Goal: Task Accomplishment & Management: Use online tool/utility

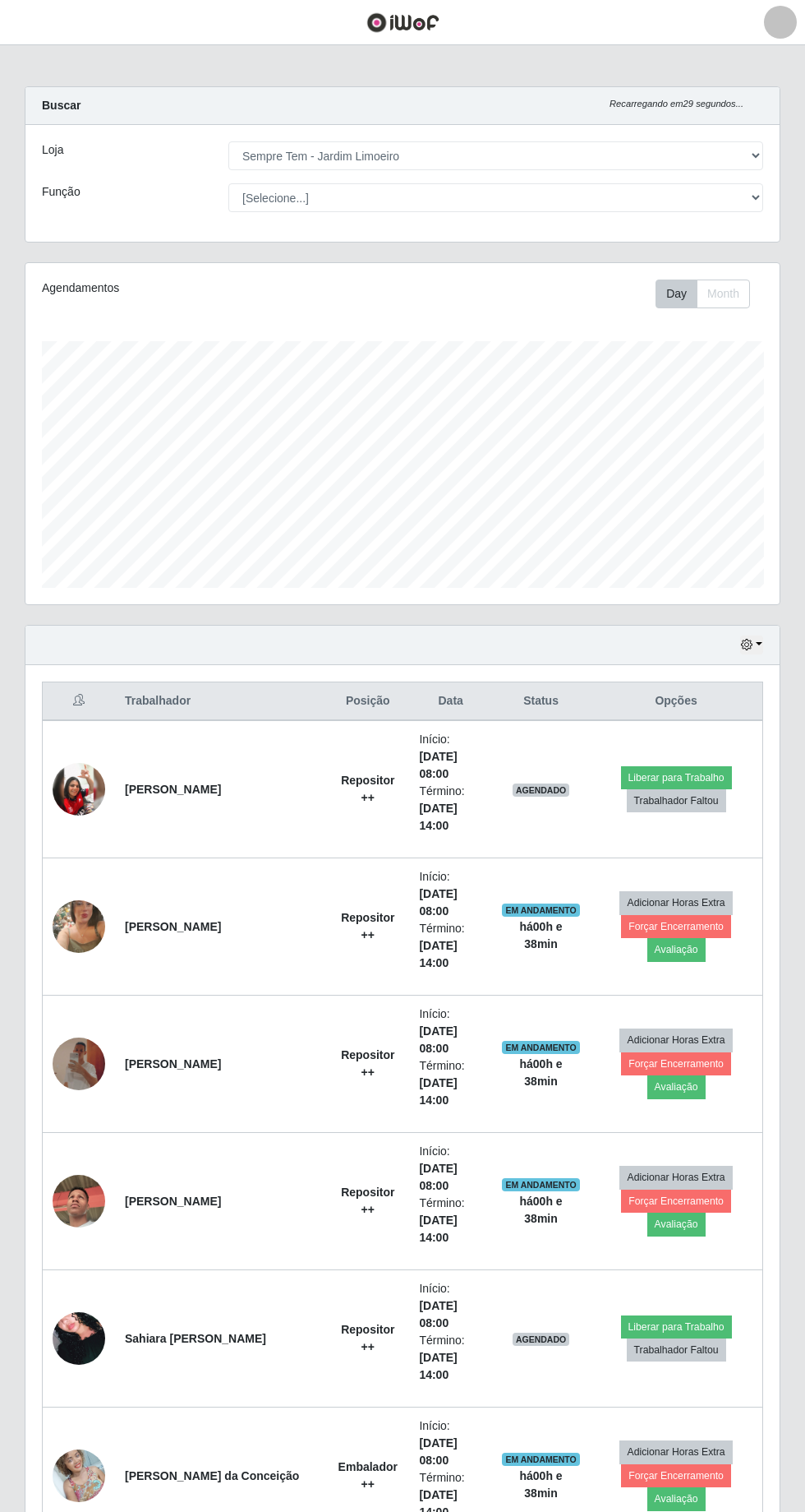
select select "508"
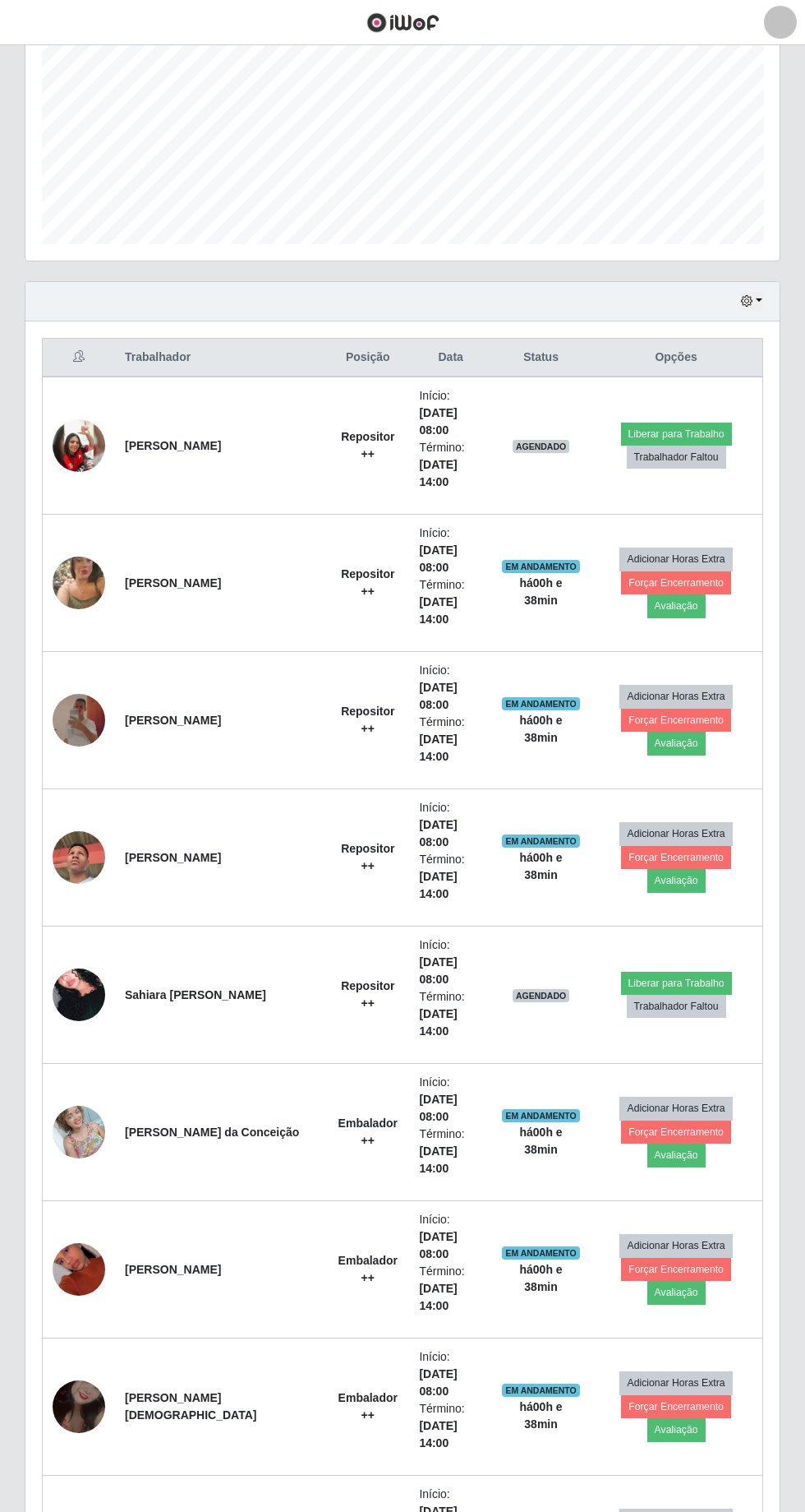
scroll to position [351, 0]
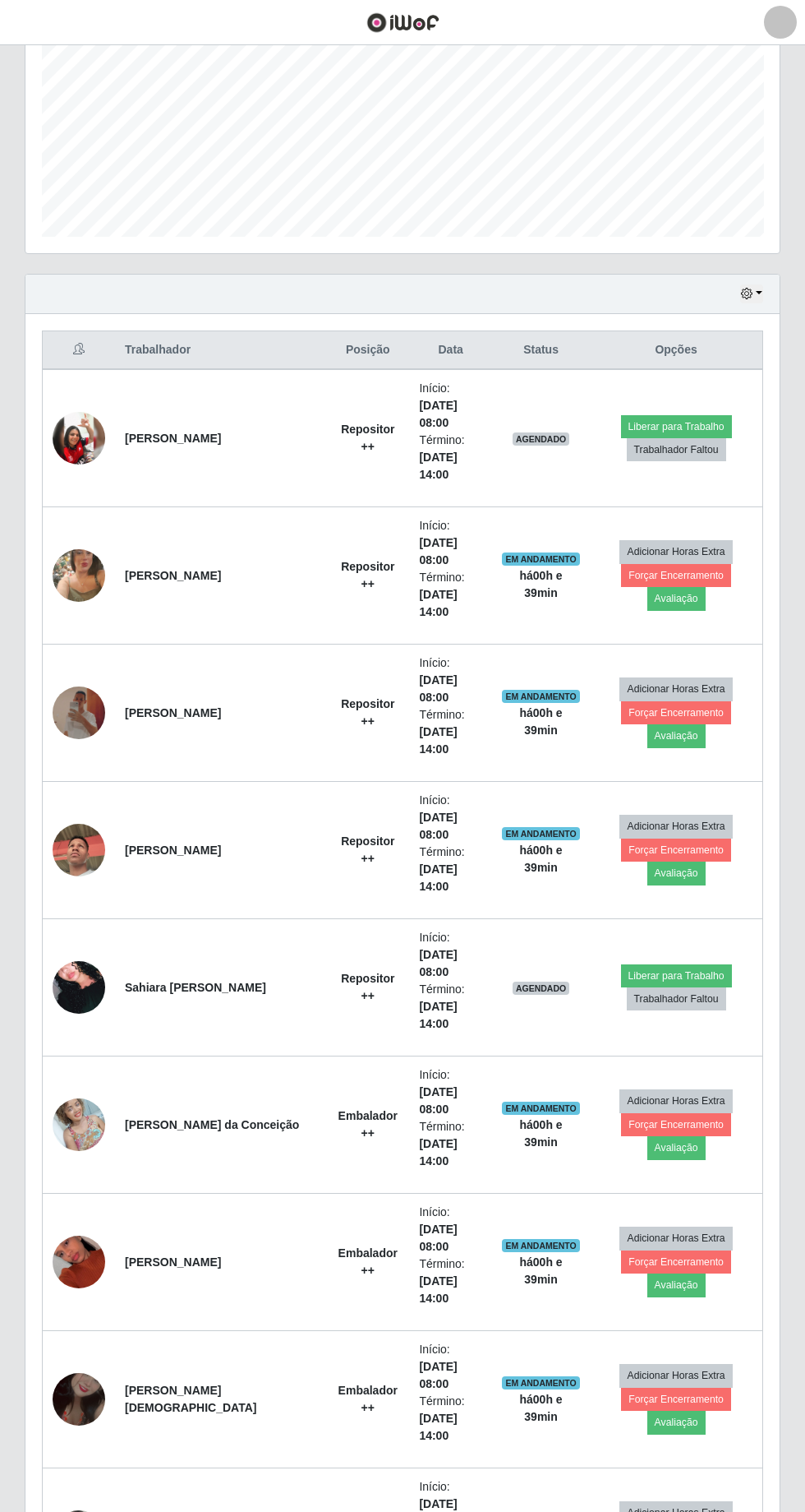
click at [62, 949] on img at bounding box center [79, 987] width 53 height 78
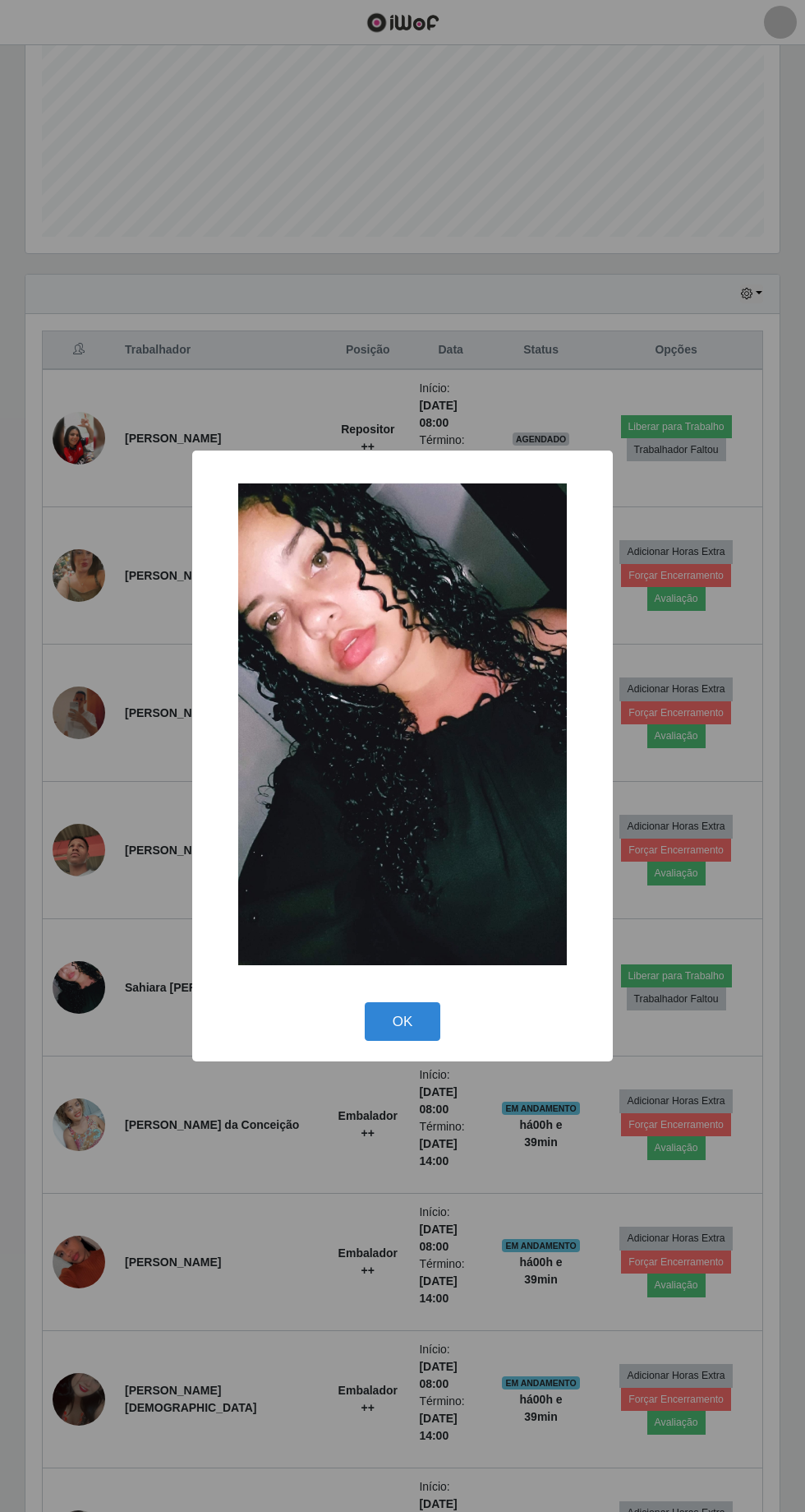
click at [402, 1020] on button "OK" at bounding box center [403, 1022] width 77 height 38
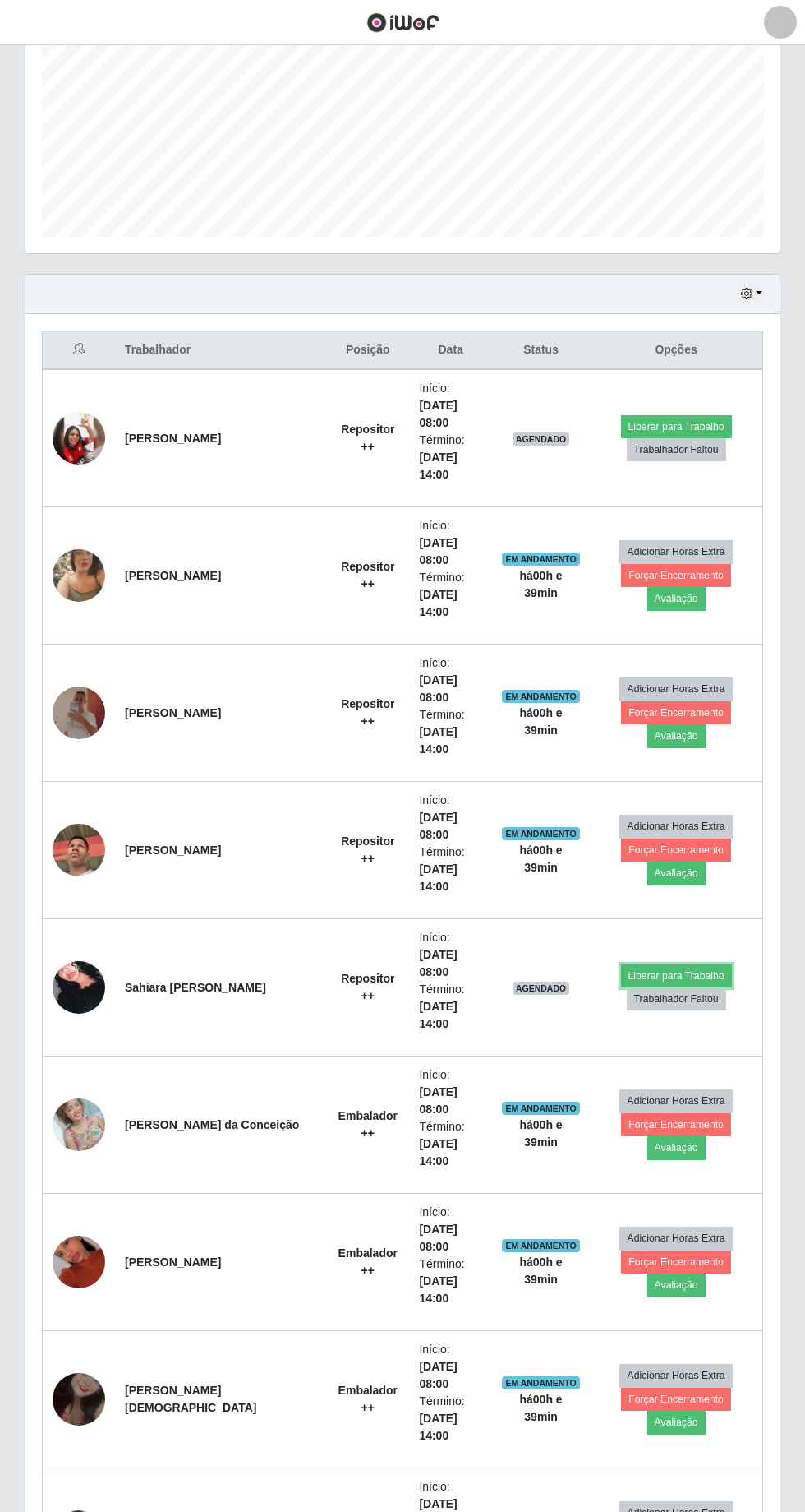
click at [643, 964] on button "Liberar para Trabalho" at bounding box center [677, 975] width 111 height 23
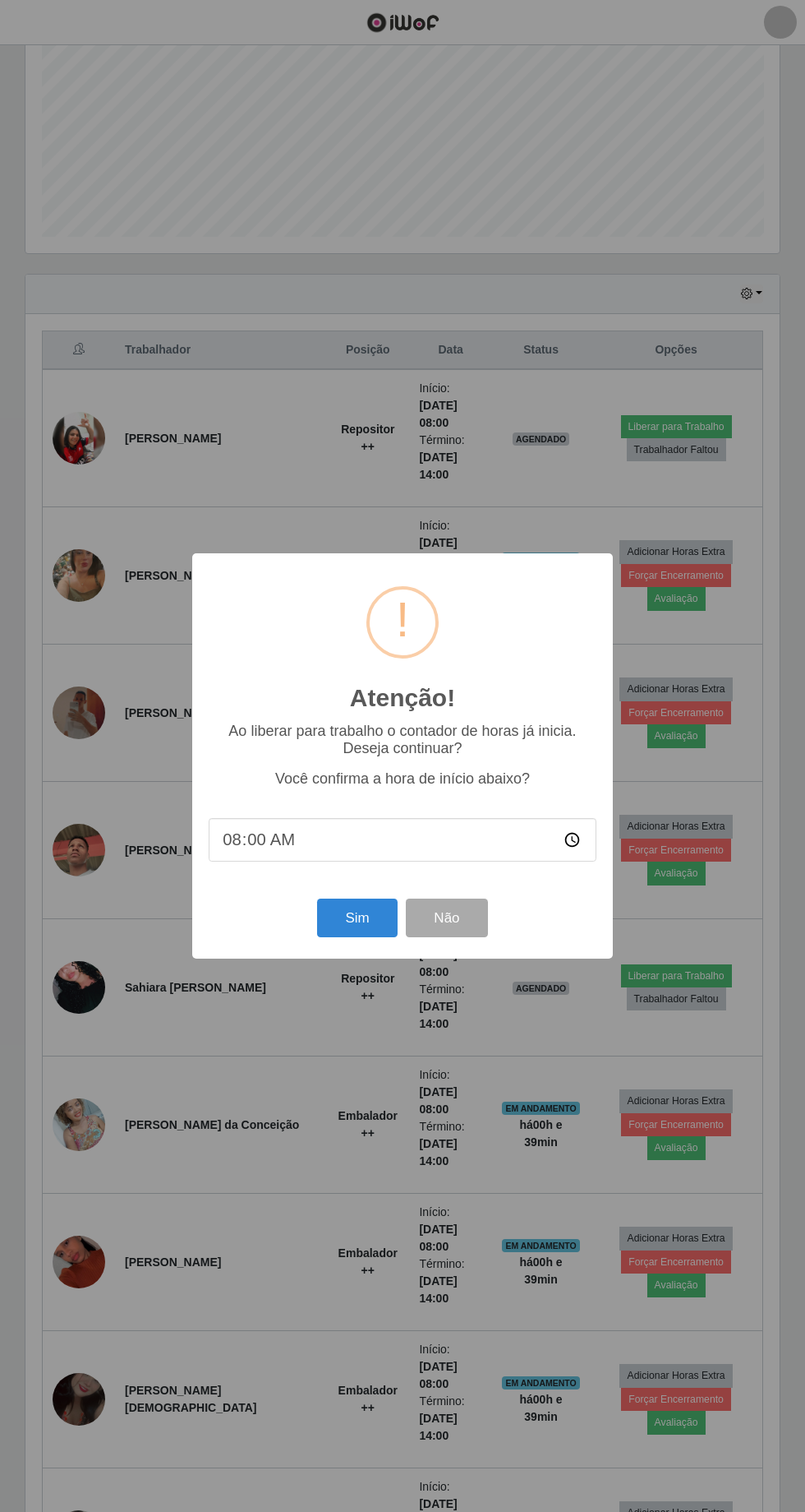
click at [363, 828] on input "08:00" at bounding box center [402, 840] width 388 height 44
type input "08:40"
click at [357, 918] on button "Sim" at bounding box center [357, 918] width 79 height 38
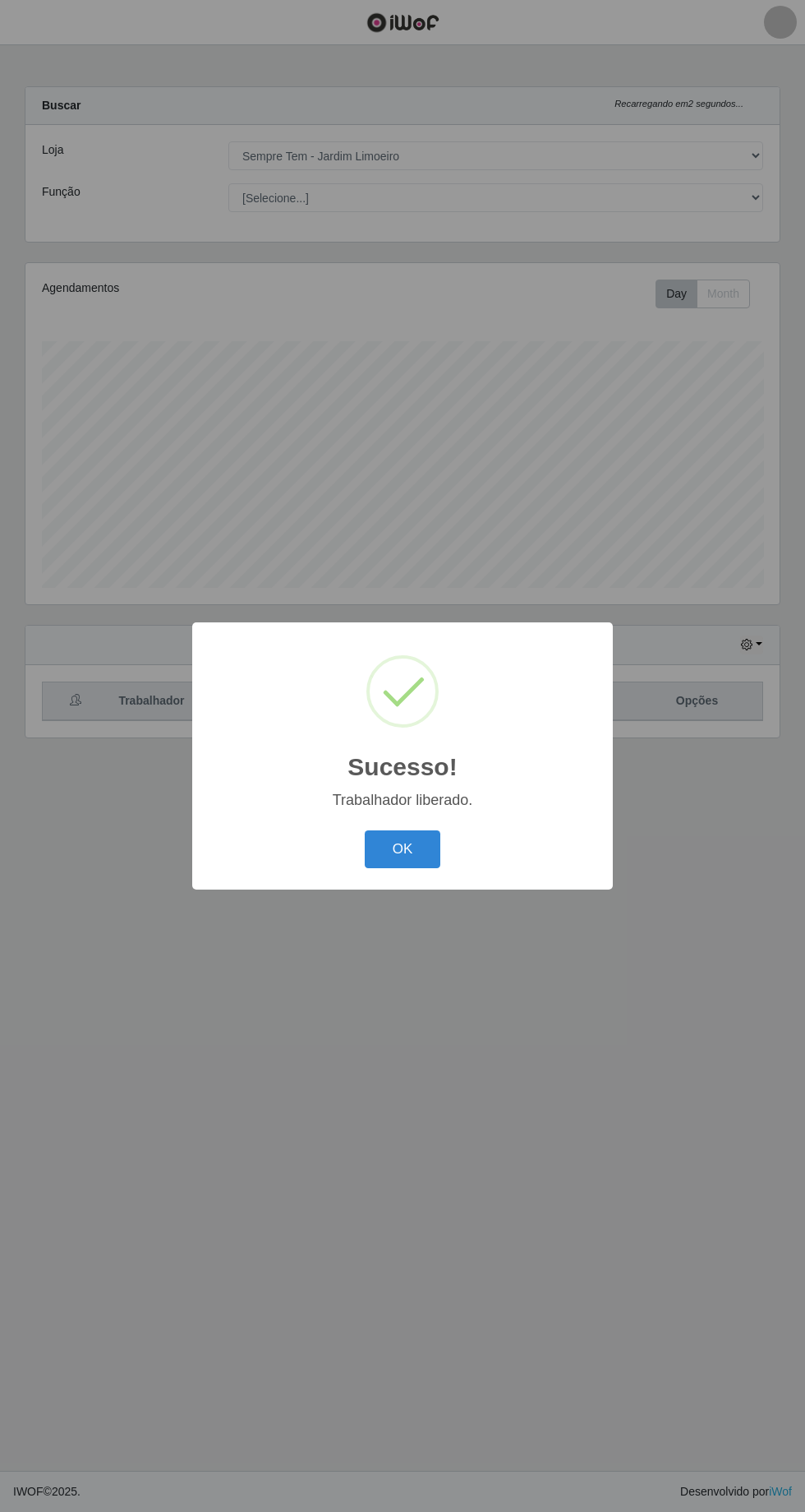
scroll to position [109, 0]
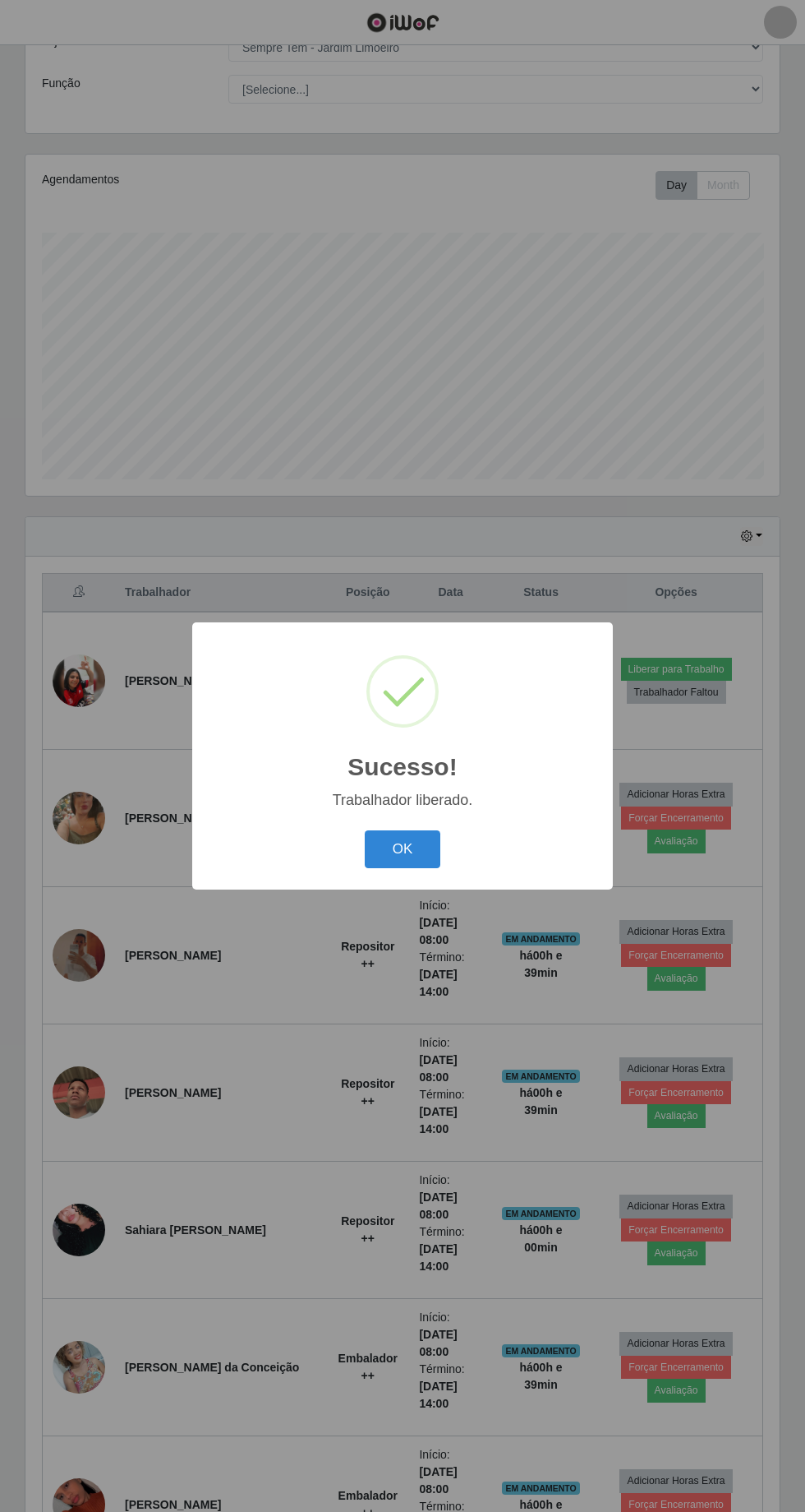
click at [418, 858] on button "OK" at bounding box center [403, 849] width 77 height 38
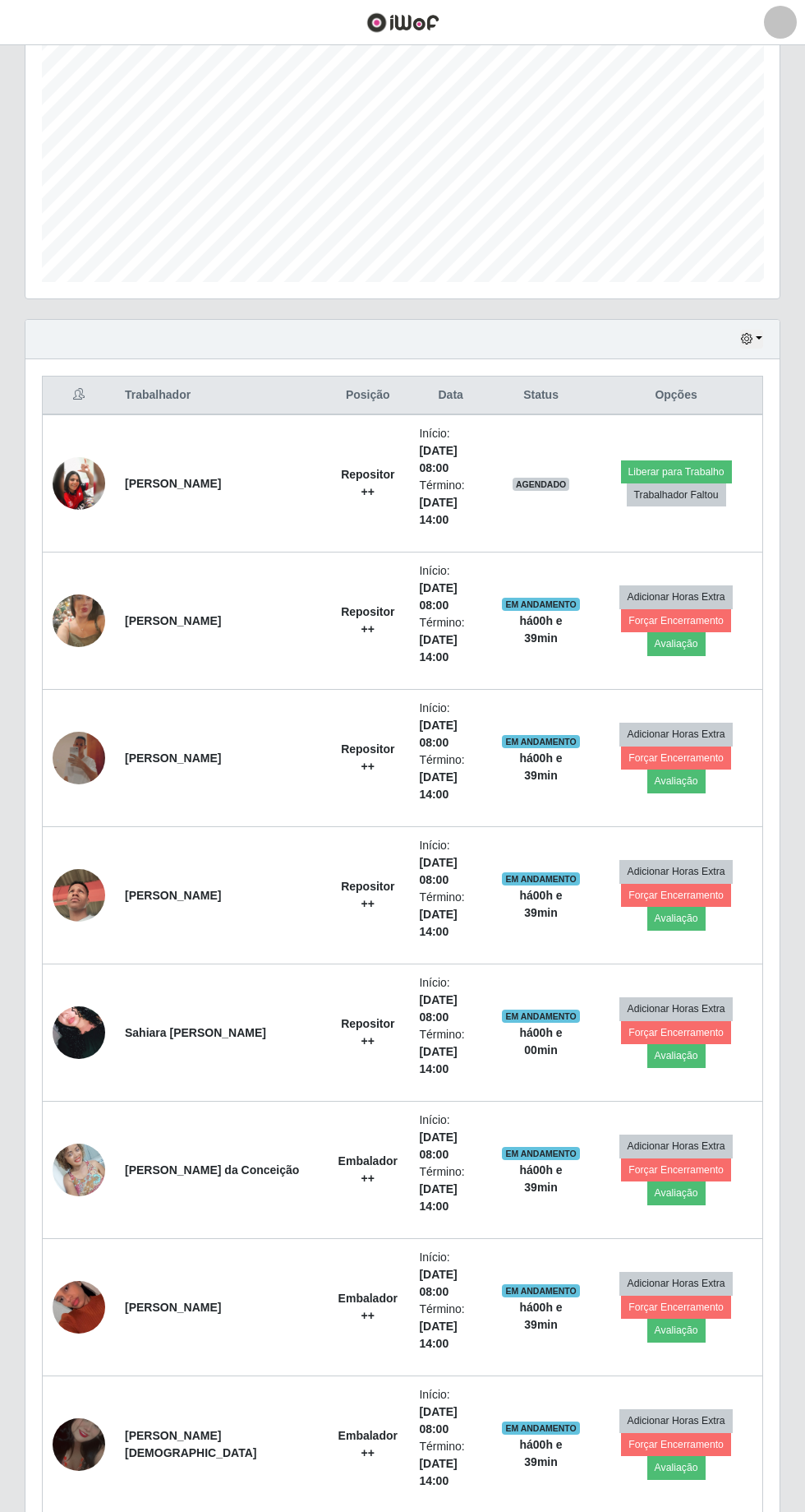
scroll to position [401, 0]
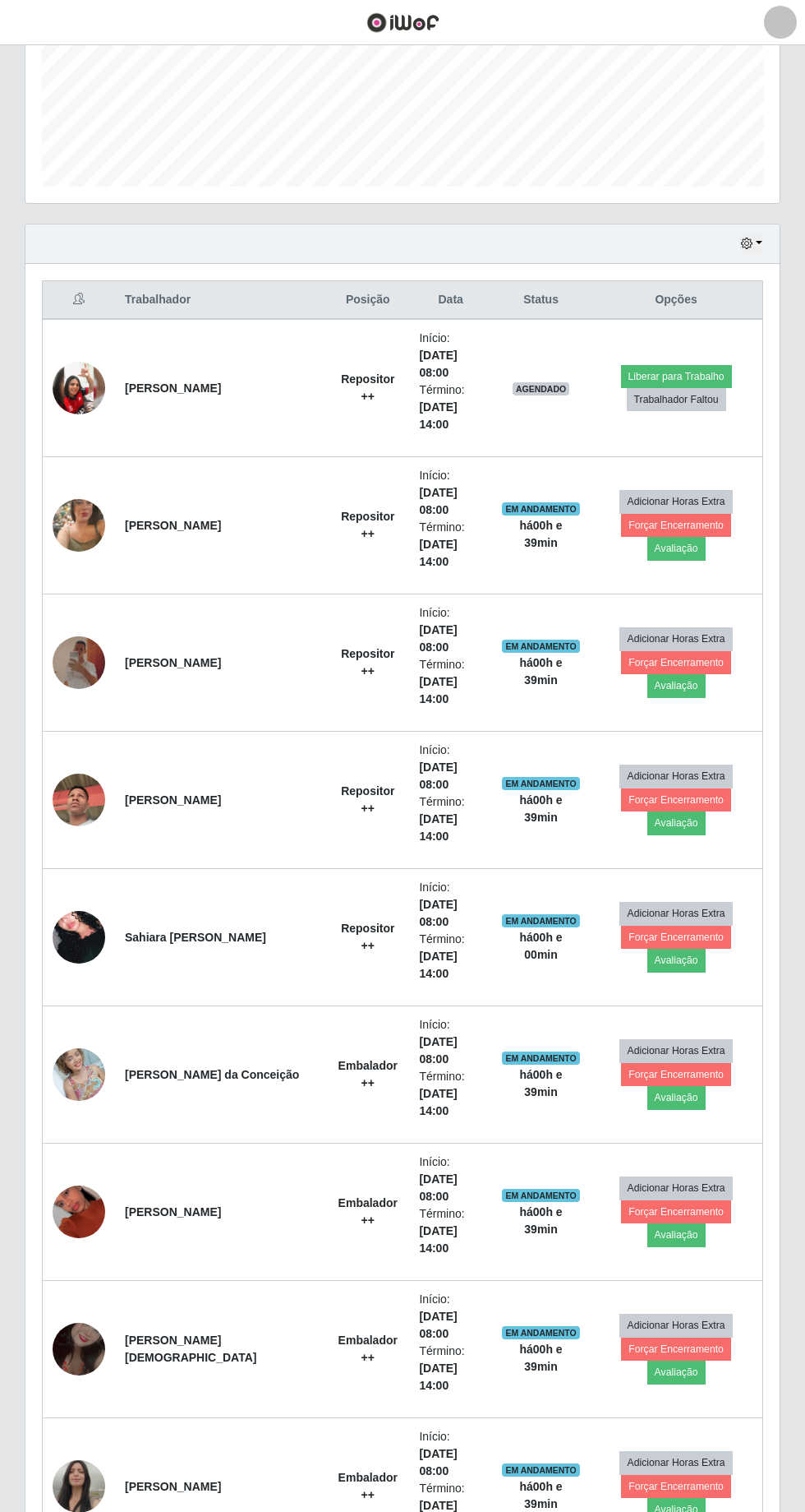
click at [82, 370] on img at bounding box center [79, 388] width 53 height 53
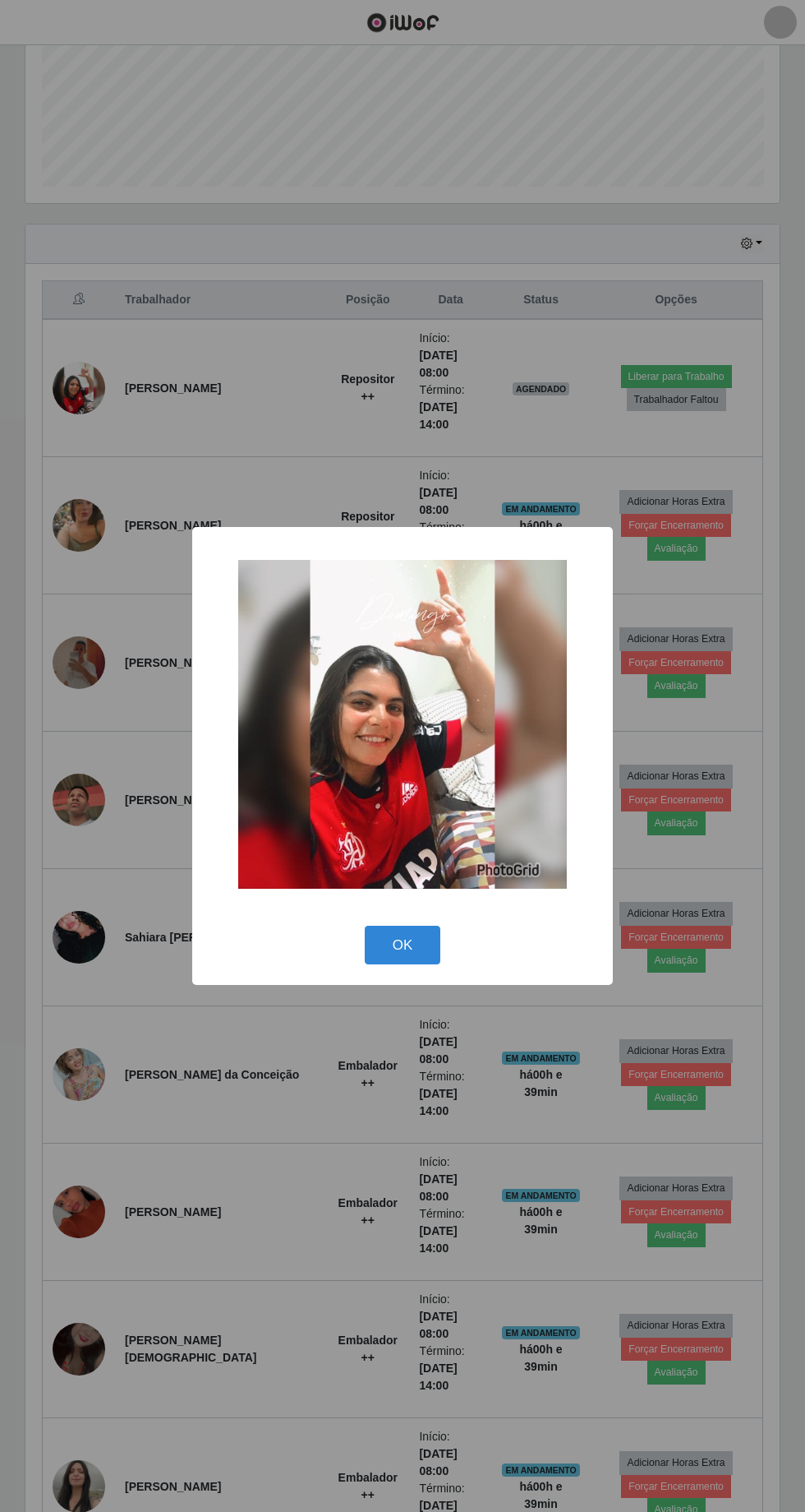
click at [434, 741] on img at bounding box center [402, 724] width 329 height 329
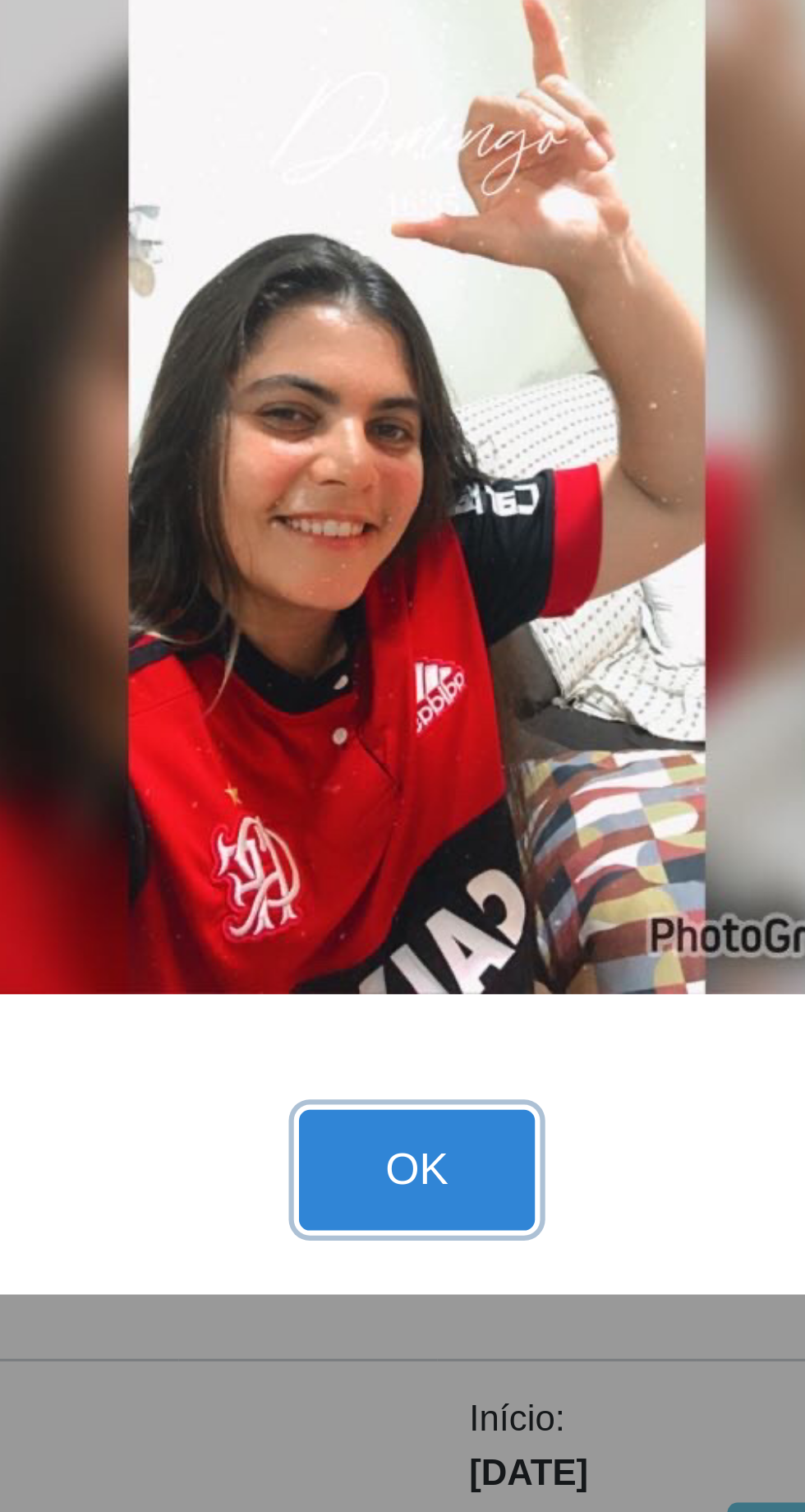
click at [419, 964] on button "OK" at bounding box center [403, 945] width 77 height 38
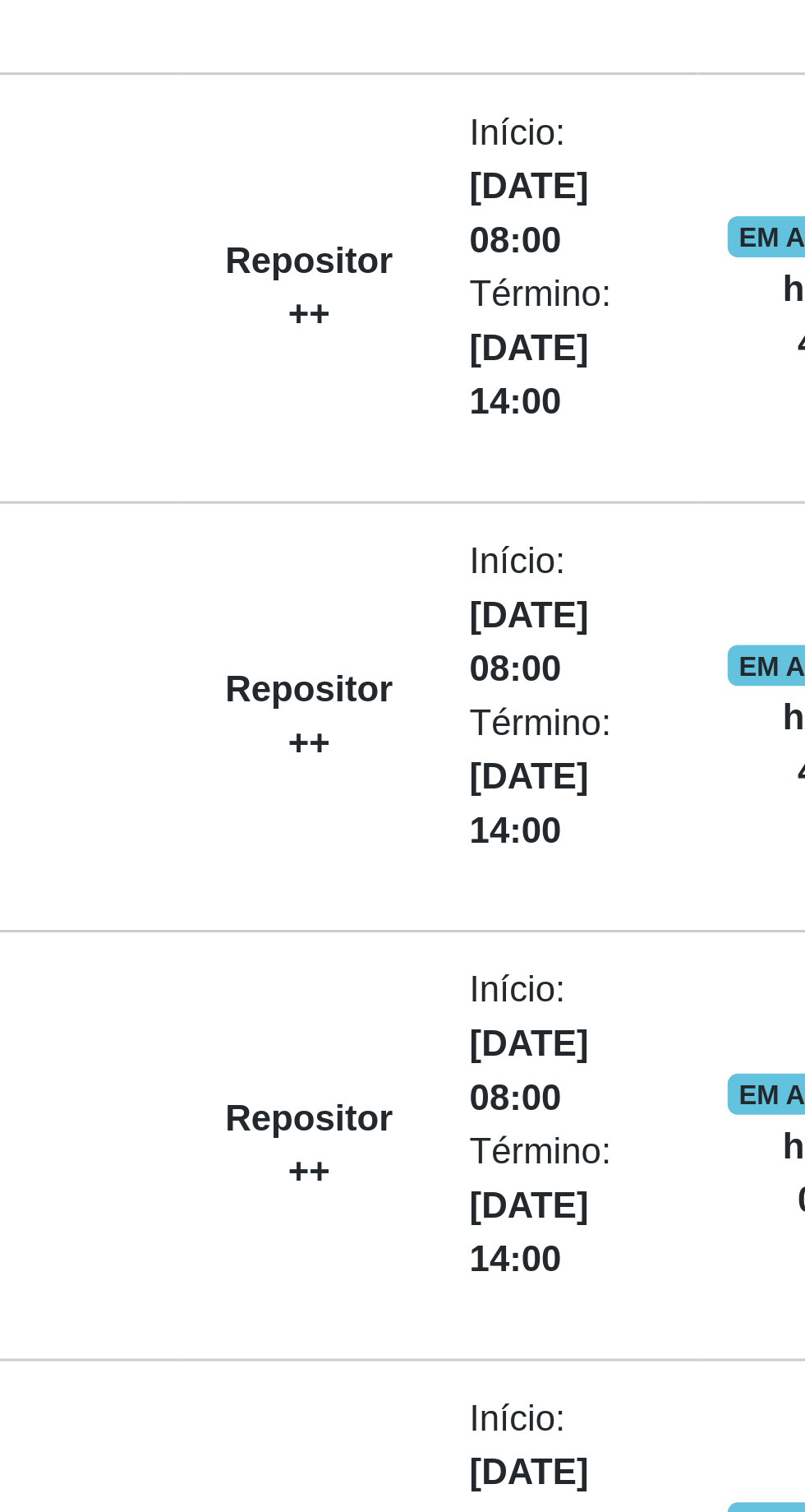
click at [419, 1224] on time "[DATE] 14:00" at bounding box center [437, 1239] width 37 height 30
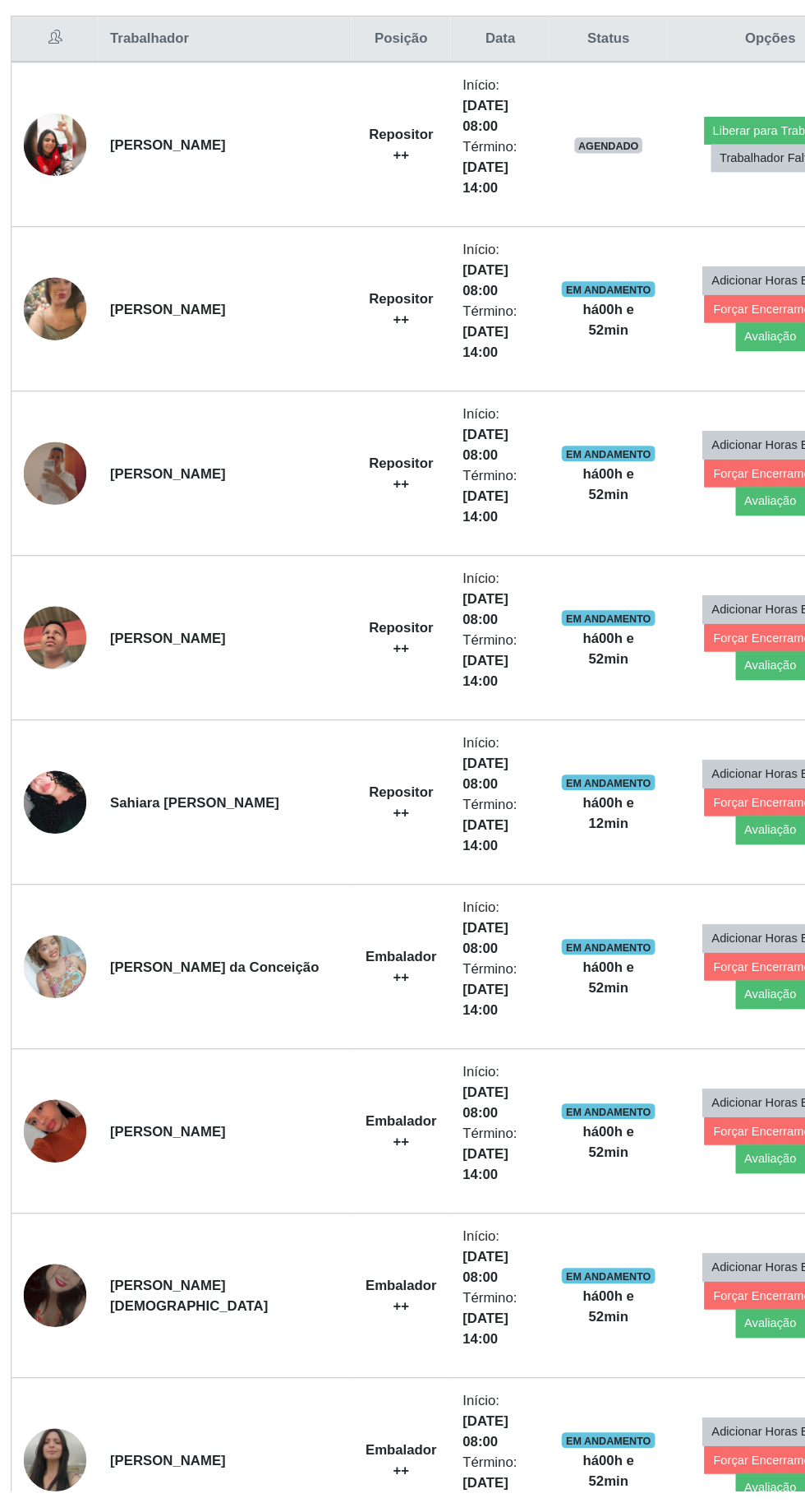
scroll to position [419, 0]
